Goal: Information Seeking & Learning: Compare options

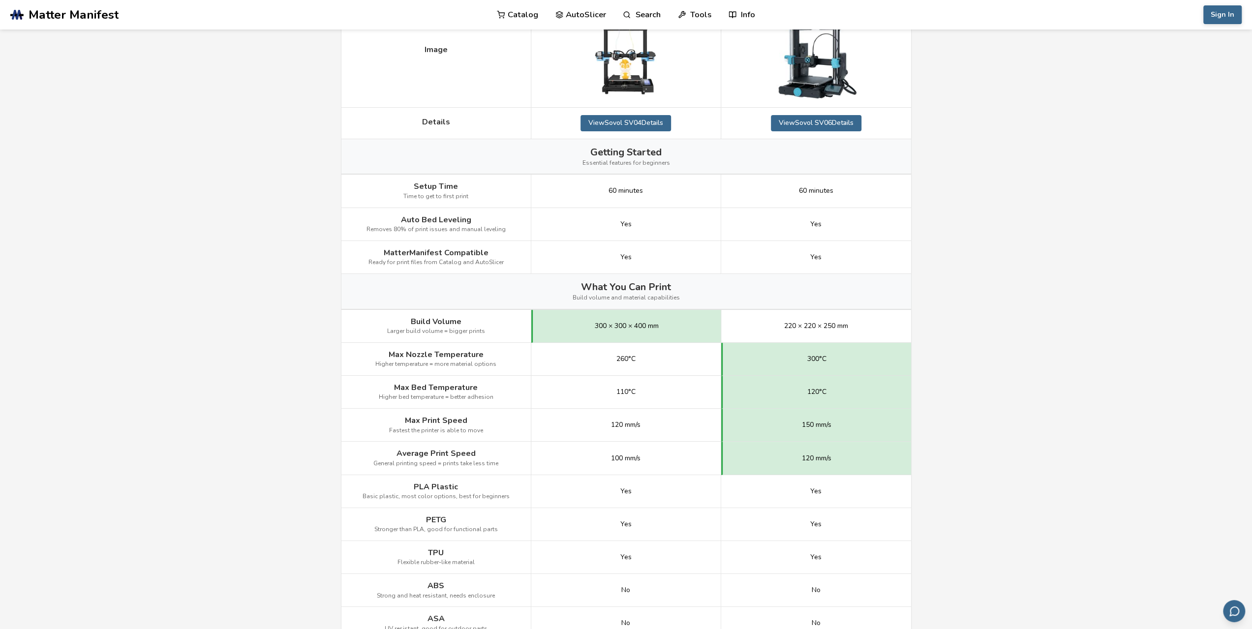
scroll to position [246, 0]
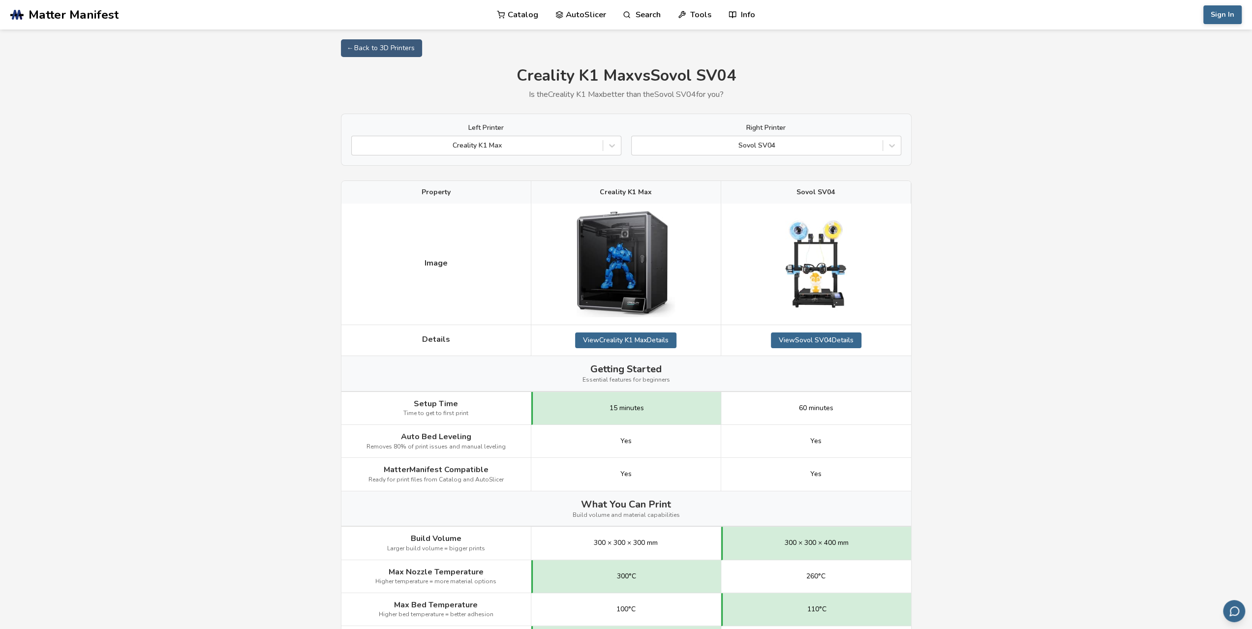
click at [606, 234] on img at bounding box center [626, 264] width 98 height 106
click at [634, 266] on img at bounding box center [626, 264] width 98 height 106
click at [628, 339] on link "View Creality K1 Max Details" at bounding box center [625, 341] width 101 height 16
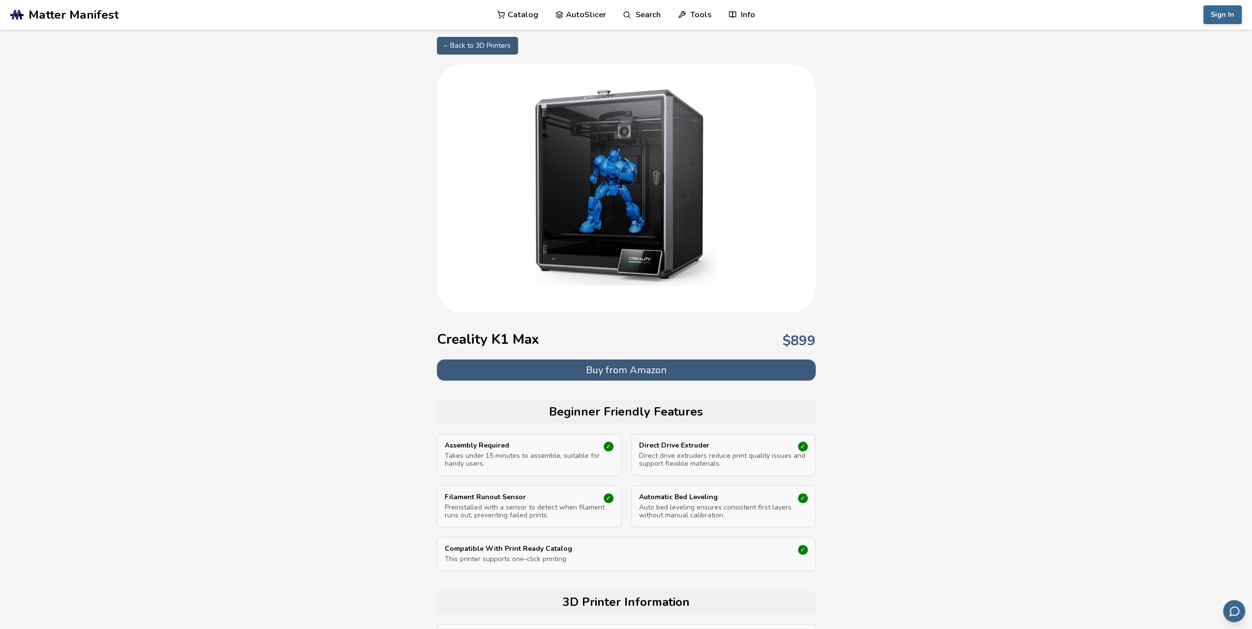
click at [605, 187] on img at bounding box center [626, 187] width 197 height 197
